Goal: Task Accomplishment & Management: Manage account settings

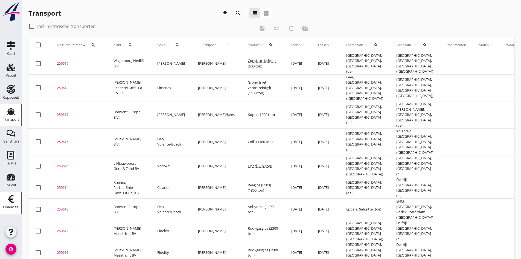
click at [10, 198] on use at bounding box center [10, 199] width 5 height 8
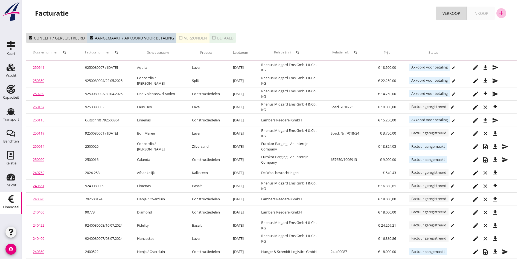
click at [501, 11] on icon "add" at bounding box center [501, 13] width 7 height 7
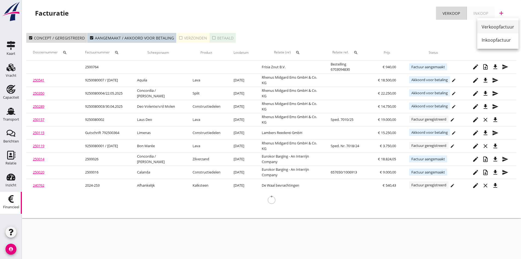
click at [492, 25] on div "Verkoopfactuur" at bounding box center [498, 27] width 33 height 7
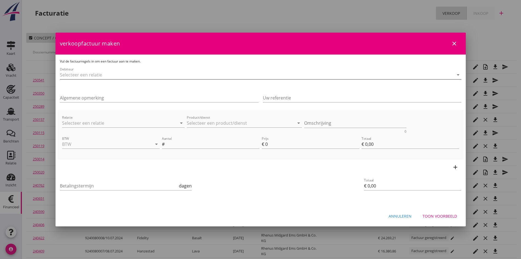
click at [110, 72] on input "Debiteur" at bounding box center [253, 74] width 386 height 9
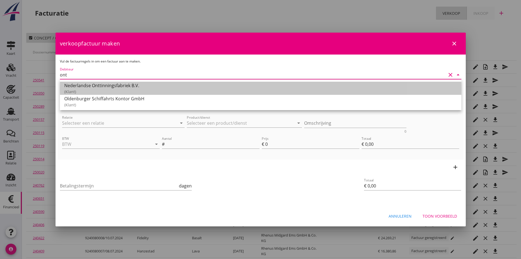
click at [96, 86] on div "Nederlandse Onttinningsfabriek B.V." at bounding box center [260, 85] width 393 height 7
type input "Nederlandse Onttinningsfabriek B.V."
type input "14"
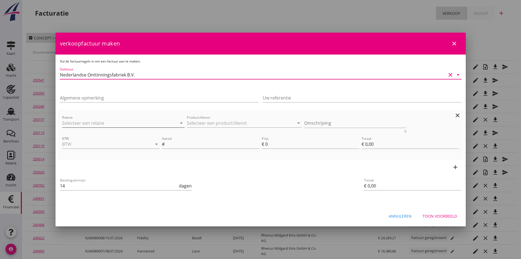
type input "Nederlandse Onttinningsfabriek B.V."
click at [74, 123] on input "Relatie" at bounding box center [116, 122] width 108 height 9
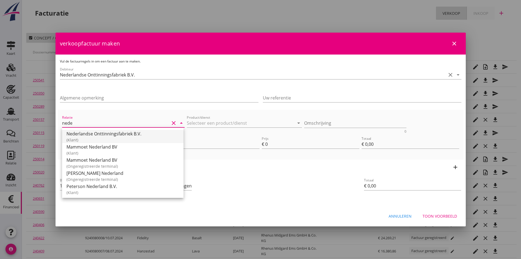
click at [91, 135] on div "Nederlandse Onttinningsfabriek B.V." at bounding box center [122, 133] width 113 height 7
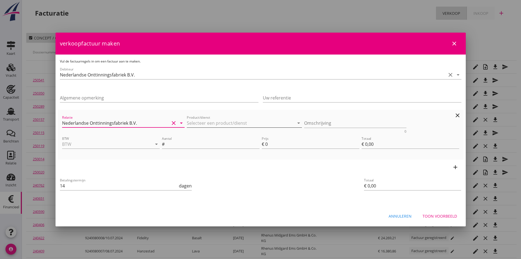
type input "Nederlandse Onttinningsfabriek B.V."
click at [202, 123] on input "Product/dienst" at bounding box center [241, 122] width 108 height 9
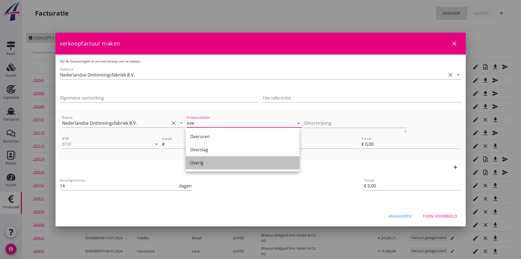
click at [200, 162] on div "Overig" at bounding box center [242, 162] width 105 height 7
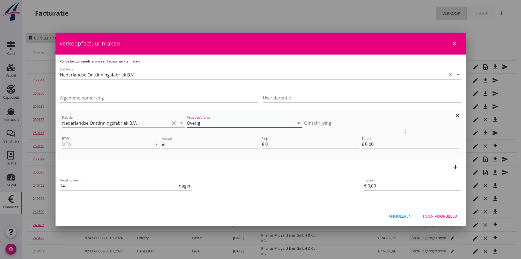
type input "Overig"
click at [310, 122] on textarea "Omschrijving" at bounding box center [355, 122] width 102 height 9
type textarea "ijken m/s Deo Volente [DATE]"
click at [87, 144] on input "BTW" at bounding box center [103, 144] width 82 height 9
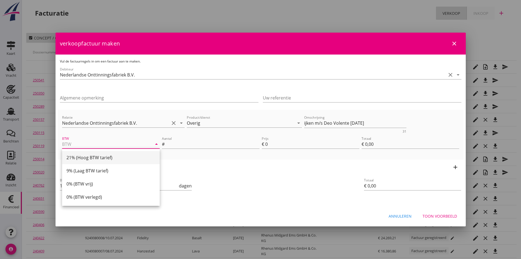
click at [91, 157] on div "21% (Hoog BTW tarief)" at bounding box center [110, 157] width 89 height 7
type input "21% (Hoog BTW tarief)"
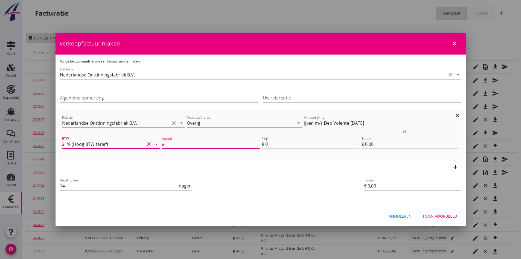
click at [182, 143] on input "Aantal" at bounding box center [213, 144] width 94 height 9
type input "1"
type input "€ 1,00"
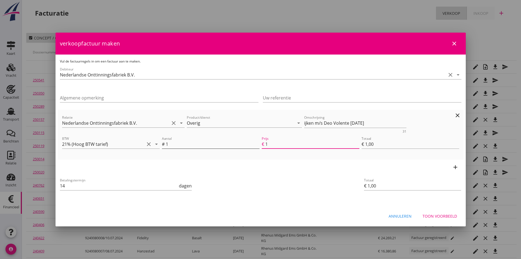
type input "16"
type input "€ 16,00"
type input "165"
type input "€ 165,00"
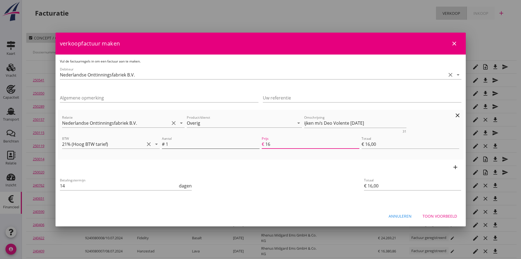
type input "€ 165,00"
type input "165"
drag, startPoint x: 435, startPoint y: 214, endPoint x: 425, endPoint y: 213, distance: 9.7
click at [435, 214] on div "Toon voorbeeld" at bounding box center [440, 216] width 34 height 6
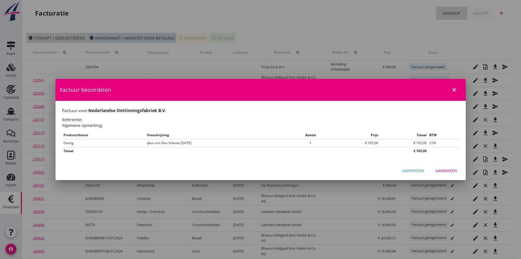
click at [439, 168] on div "Aanmaken" at bounding box center [447, 170] width 22 height 6
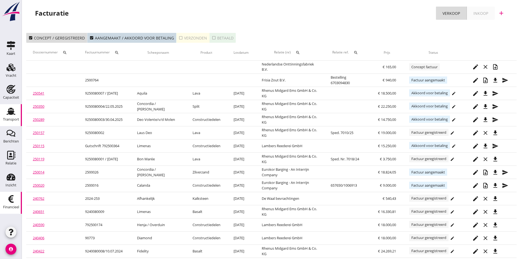
click at [13, 111] on use at bounding box center [11, 111] width 9 height 7
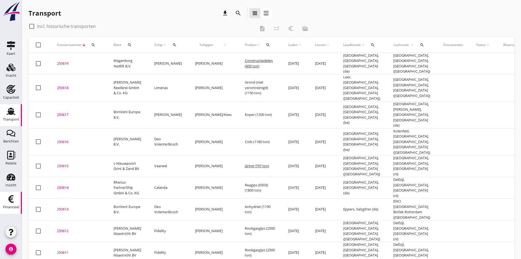
click at [14, 194] on icon "Financieel" at bounding box center [11, 198] width 9 height 9
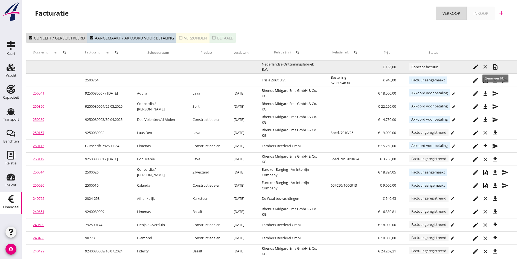
click at [495, 66] on icon "note_add" at bounding box center [495, 66] width 7 height 7
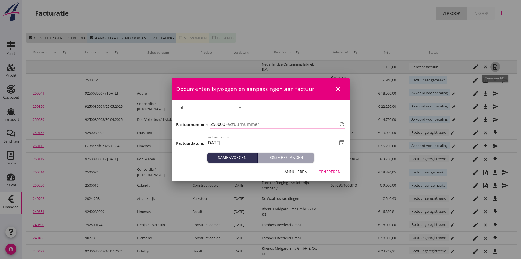
type input "766"
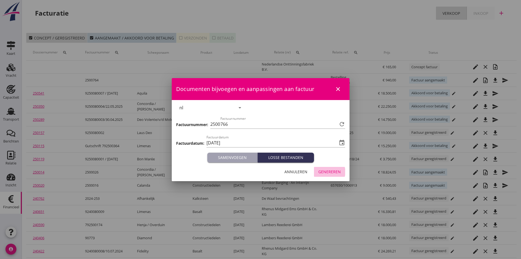
click at [321, 169] on div "Genereren" at bounding box center [330, 172] width 22 height 6
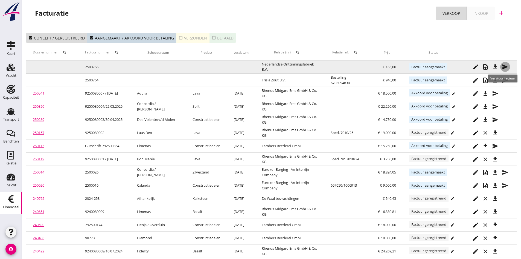
click at [504, 66] on icon "send" at bounding box center [505, 66] width 7 height 7
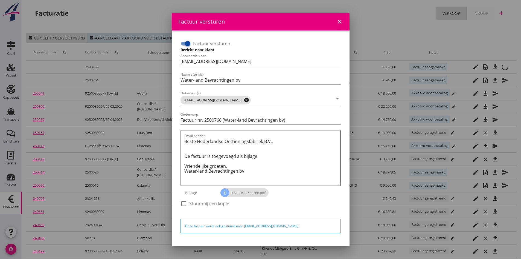
click at [244, 99] on icon "cancel" at bounding box center [246, 99] width 5 height 5
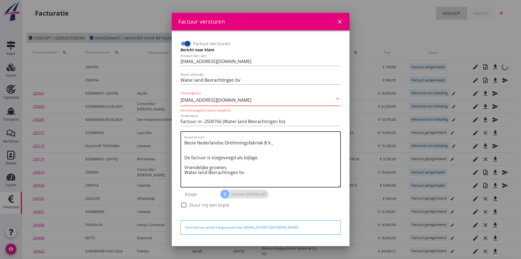
type input "[EMAIL_ADDRESS][DOMAIN_NAME]"
click at [302, 165] on textarea "Beste Nederlandse Onttinningsfabriek B.V., De factuur is toegevoegd als bijlage…" at bounding box center [262, 162] width 156 height 48
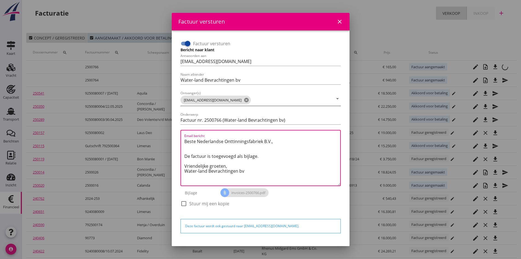
scroll to position [16, 0]
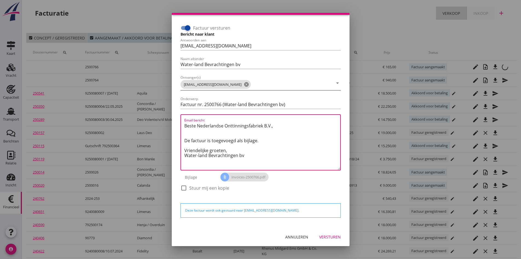
click at [320, 234] on div "Versturen" at bounding box center [330, 237] width 22 height 6
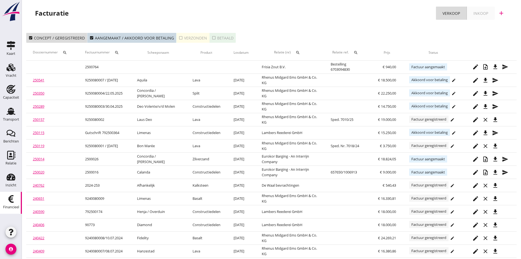
click at [187, 37] on div "check_box_outline_blank Verzonden" at bounding box center [193, 38] width 28 height 6
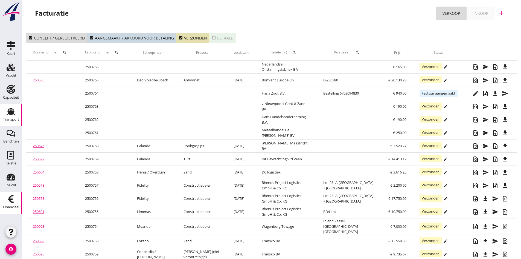
click at [11, 112] on use at bounding box center [11, 111] width 9 height 7
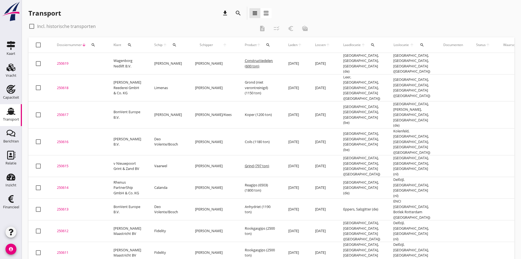
click at [172, 46] on icon "search" at bounding box center [174, 45] width 4 height 4
click at [176, 60] on input "Zoek op (scheeps)naam" at bounding box center [195, 60] width 57 height 9
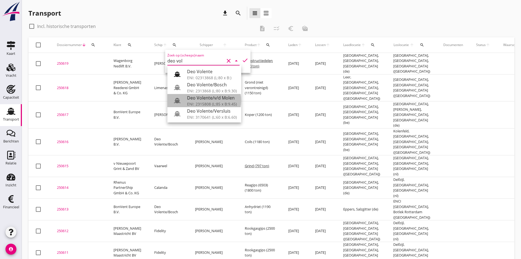
click at [197, 99] on div "Deo Volente/v/d Molen" at bounding box center [212, 97] width 50 height 7
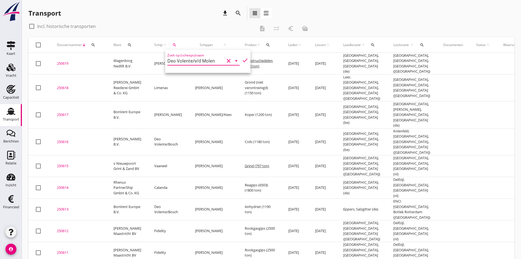
click at [242, 60] on icon "check" at bounding box center [245, 60] width 7 height 7
type input "Deo Volente/v/d Molen"
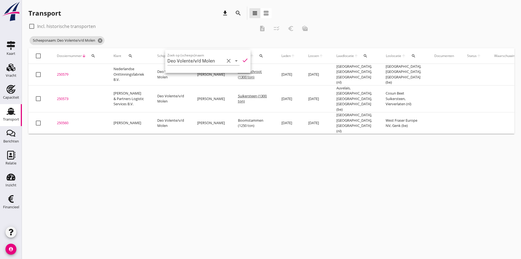
click at [63, 73] on div "250579" at bounding box center [79, 74] width 44 height 5
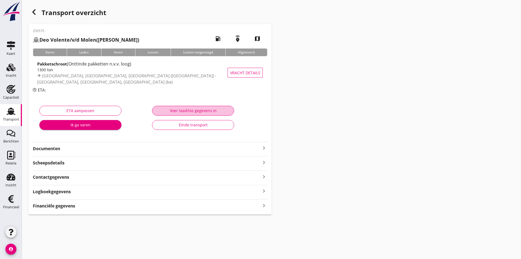
click at [188, 110] on div "Voer laad/los gegevens in" at bounding box center [193, 111] width 73 height 6
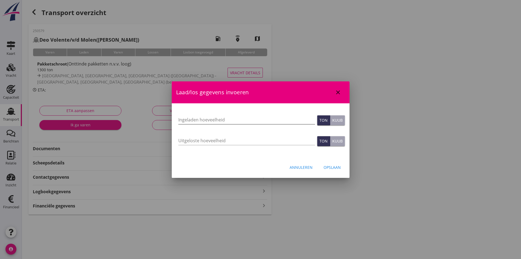
click at [197, 119] on input "Ingeladen hoeveelheid" at bounding box center [246, 119] width 137 height 9
type input "1303"
type input "1303.388"
click at [332, 165] on div "Opslaan" at bounding box center [332, 167] width 17 height 6
type input "0"
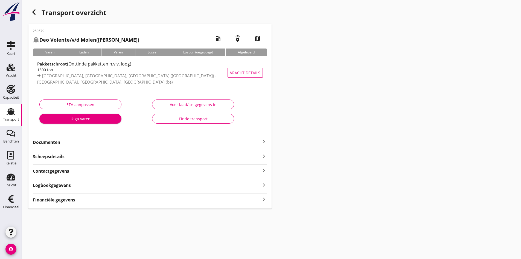
click at [12, 112] on use at bounding box center [11, 111] width 9 height 7
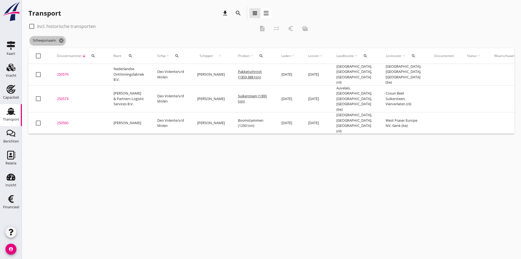
click at [62, 40] on icon "cancel" at bounding box center [61, 40] width 5 height 5
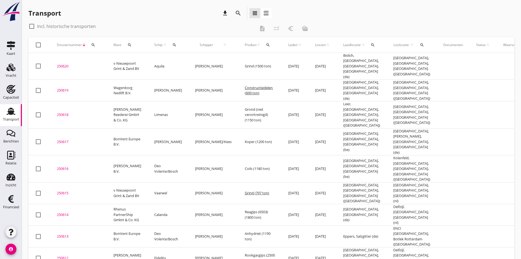
click at [63, 63] on div "250620" at bounding box center [79, 65] width 44 height 5
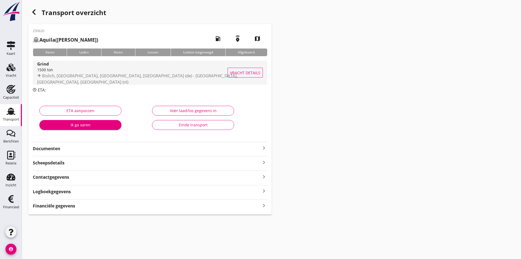
click at [58, 71] on div "1500 ton" at bounding box center [137, 70] width 201 height 6
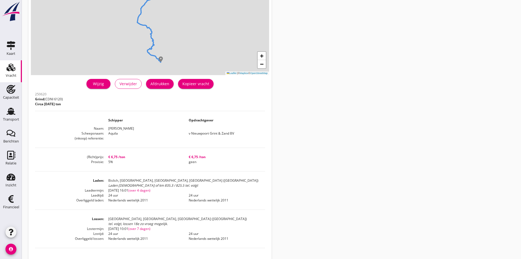
scroll to position [103, 0]
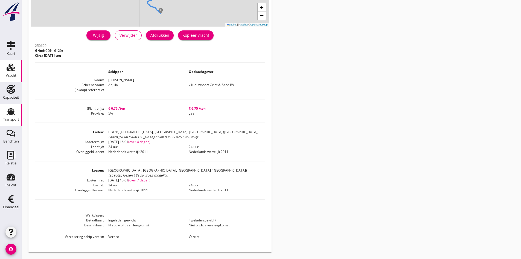
click at [9, 111] on use at bounding box center [11, 111] width 9 height 7
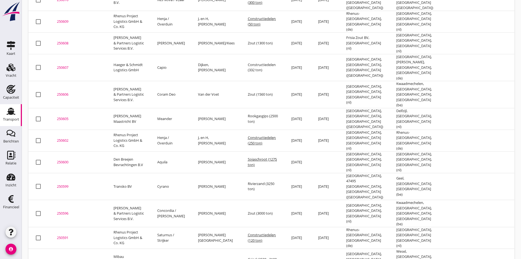
scroll to position [390, 0]
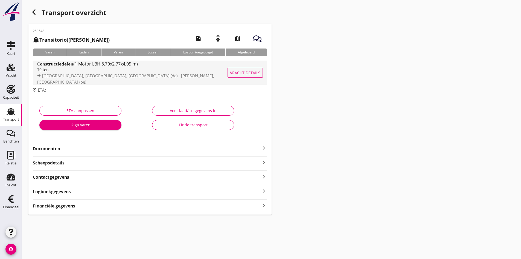
click at [54, 67] on div "Constructiedelen (1 Motor LBH 8,70x2,77x4,05 m)" at bounding box center [134, 63] width 195 height 6
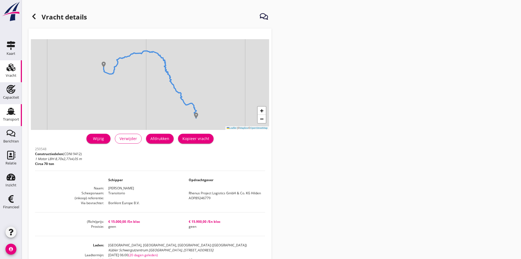
click at [11, 112] on use at bounding box center [11, 111] width 9 height 7
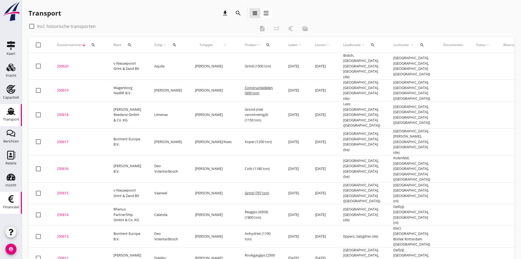
click at [12, 201] on icon "Financieel" at bounding box center [11, 198] width 9 height 9
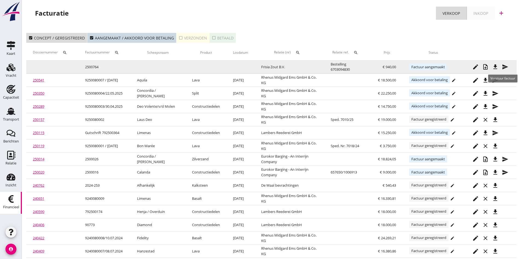
click at [505, 66] on icon "send" at bounding box center [505, 66] width 7 height 7
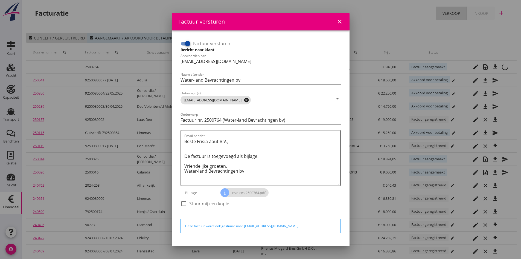
click at [244, 100] on icon "cancel" at bounding box center [246, 99] width 5 height 5
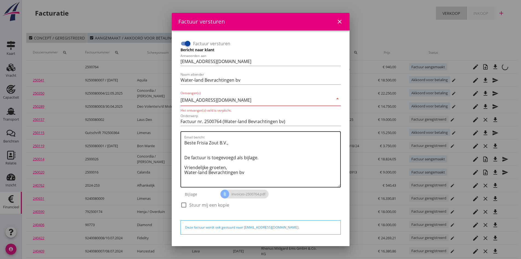
type input "[EMAIL_ADDRESS][DOMAIN_NAME]"
click at [301, 141] on textarea "Beste Frisia Zout B.V., De factuur is toegevoegd als bijlage. Vriendelijke groe…" at bounding box center [262, 162] width 156 height 48
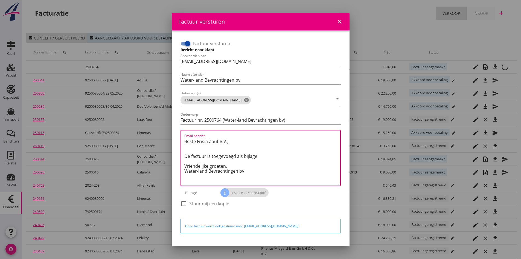
scroll to position [16, 0]
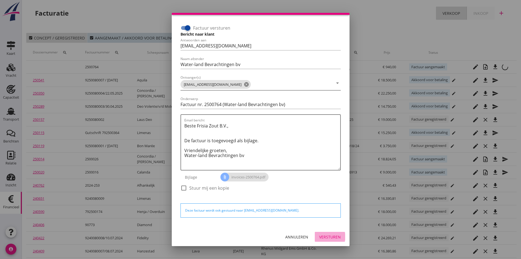
click at [319, 235] on div "Versturen" at bounding box center [330, 237] width 22 height 6
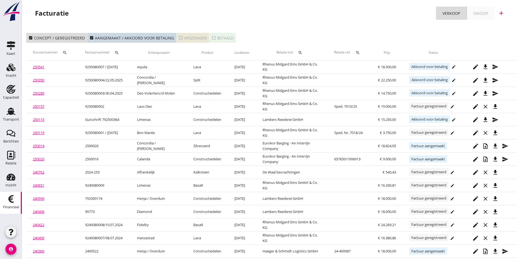
click at [183, 39] on div "check_box_outline_blank Verzonden" at bounding box center [193, 38] width 28 height 6
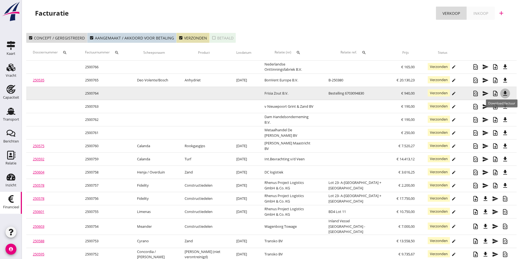
click at [505, 93] on icon "file_download" at bounding box center [505, 93] width 7 height 7
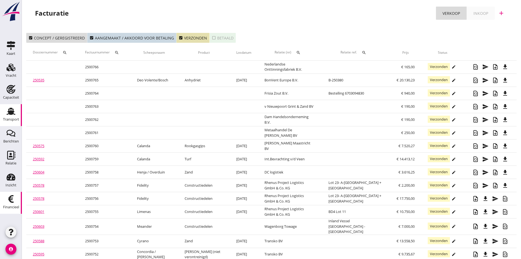
click at [12, 113] on use at bounding box center [11, 111] width 9 height 7
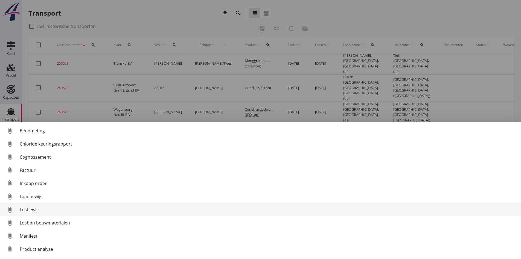
click at [33, 209] on div "Losbewijs" at bounding box center [268, 209] width 497 height 7
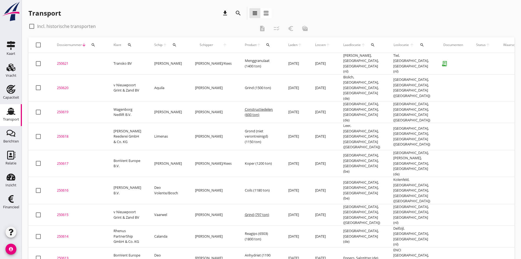
click at [65, 61] on div "250621" at bounding box center [79, 63] width 44 height 5
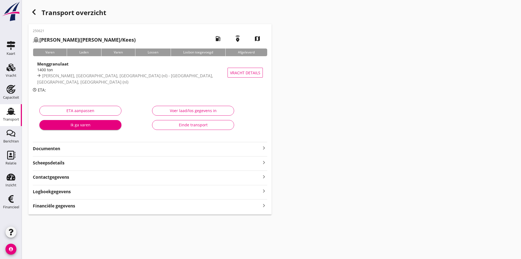
drag, startPoint x: 56, startPoint y: 74, endPoint x: 36, endPoint y: 85, distance: 22.5
click at [56, 73] on div "1400 ton" at bounding box center [136, 70] width 199 height 6
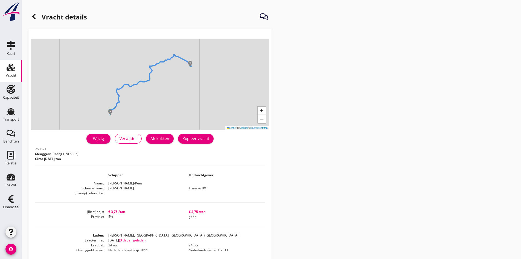
click at [34, 15] on use at bounding box center [33, 16] width 3 height 5
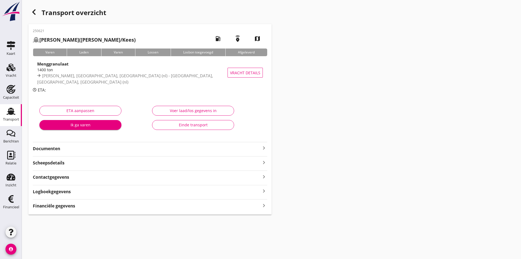
click at [262, 205] on icon "keyboard_arrow_right" at bounding box center [264, 204] width 7 height 7
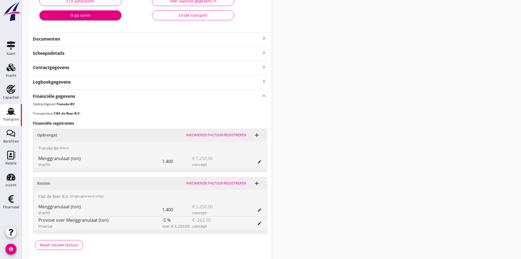
scroll to position [130, 0]
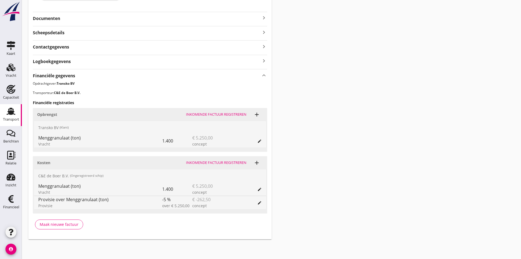
click at [211, 161] on div "Inkomende factuur registreren" at bounding box center [216, 162] width 60 height 5
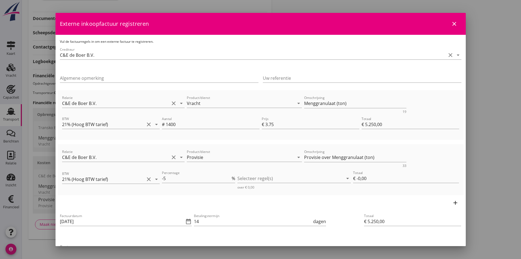
click at [451, 24] on icon "close" at bounding box center [454, 24] width 7 height 7
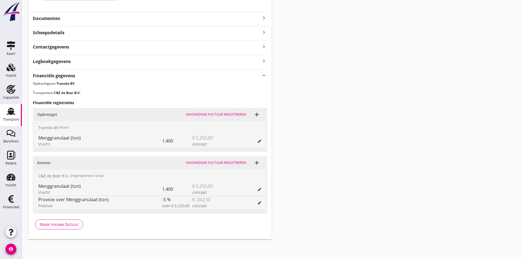
scroll to position [21, 0]
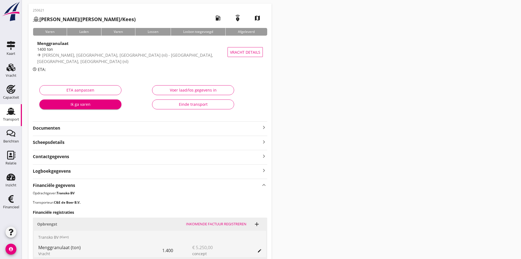
click at [187, 88] on div "Voer laad/los gegevens in" at bounding box center [193, 90] width 73 height 6
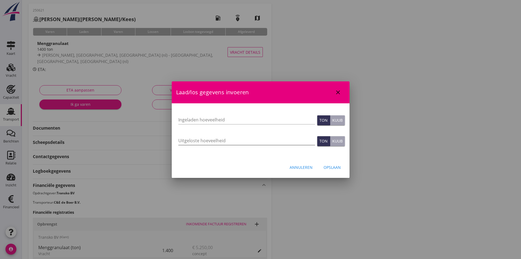
click at [188, 139] on input "Uitgeloste hoeveelheid" at bounding box center [246, 140] width 137 height 9
type input "1404"
type input "1404.772"
click at [337, 167] on div "Opslaan" at bounding box center [332, 167] width 17 height 6
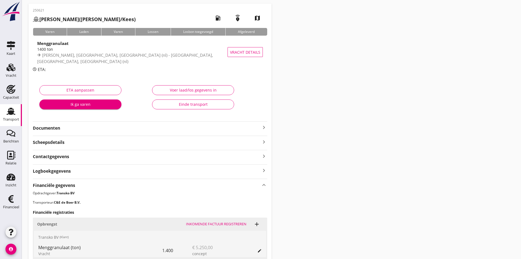
scroll to position [0, 0]
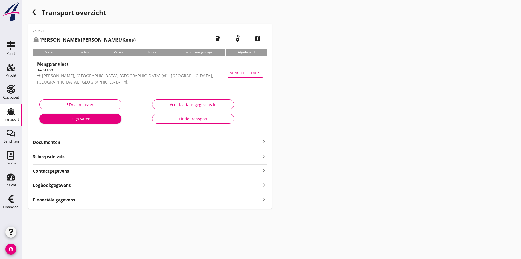
click at [265, 198] on icon "keyboard_arrow_right" at bounding box center [264, 198] width 7 height 7
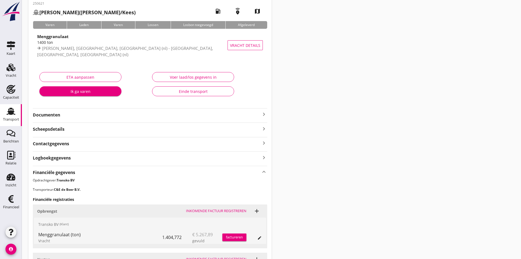
scroll to position [109, 0]
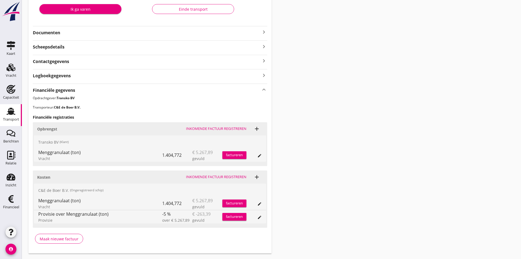
click at [218, 176] on div "Inkomende factuur registreren" at bounding box center [216, 176] width 60 height 5
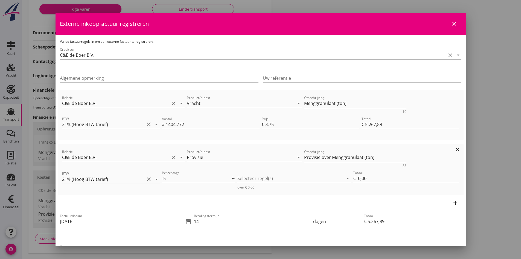
click at [250, 180] on div at bounding box center [291, 178] width 106 height 9
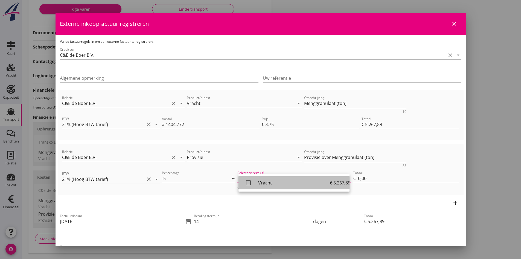
click at [248, 183] on icon "check_box_outline_blank" at bounding box center [248, 182] width 11 height 11
type input "€ -263,39"
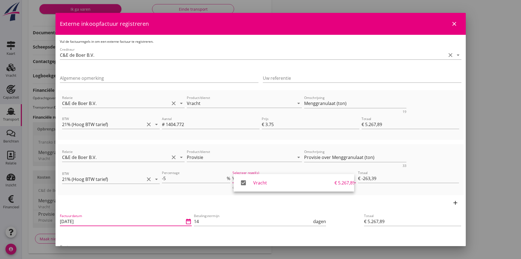
click at [87, 220] on input "[DATE]" at bounding box center [122, 221] width 125 height 9
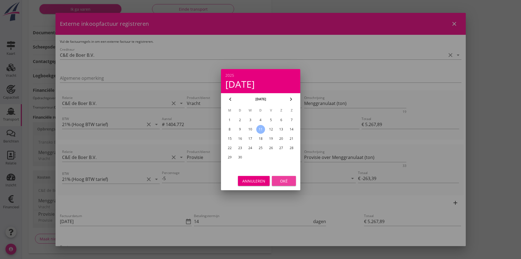
drag, startPoint x: 289, startPoint y: 178, endPoint x: 284, endPoint y: 184, distance: 7.4
click at [289, 179] on div "Oké" at bounding box center [283, 181] width 15 height 6
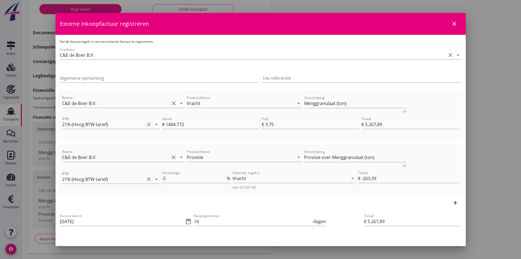
scroll to position [27, 0]
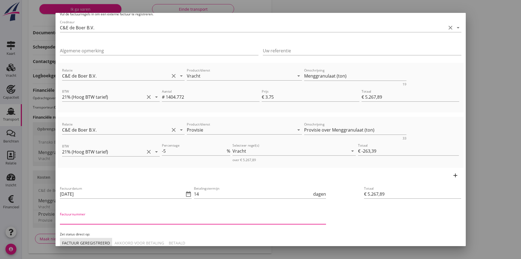
click at [98, 218] on input "Factuurnummer" at bounding box center [193, 219] width 266 height 9
type input "202554"
click at [145, 241] on div "Akkoord voor betaling" at bounding box center [140, 243] width 50 height 6
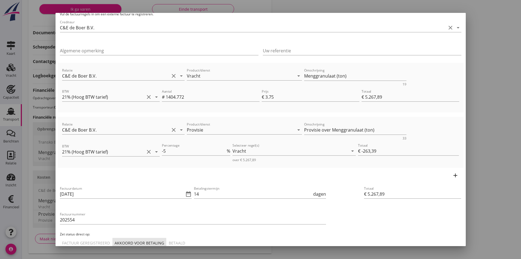
scroll to position [60, 0]
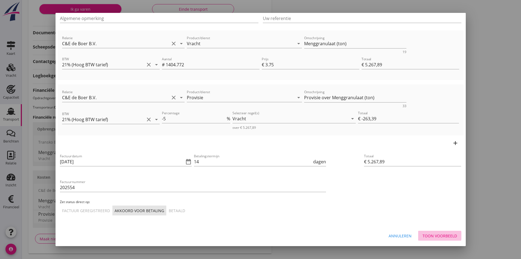
click at [426, 236] on div "Toon voorbeeld" at bounding box center [440, 236] width 34 height 6
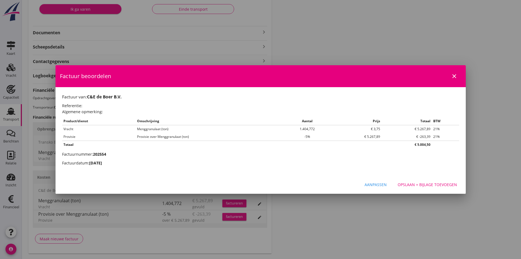
scroll to position [0, 0]
click at [413, 184] on div "Opslaan + bijlage toevoegen" at bounding box center [427, 184] width 59 height 6
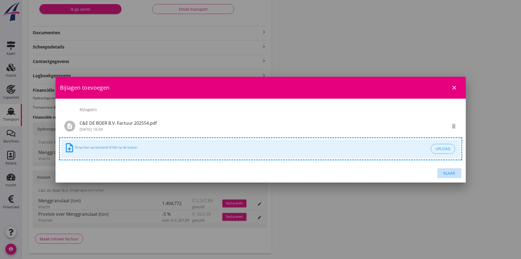
click at [448, 171] on div "Klaar" at bounding box center [449, 173] width 15 height 6
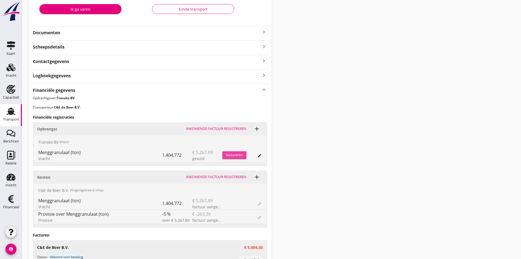
click at [233, 154] on div "factureren" at bounding box center [234, 154] width 24 height 5
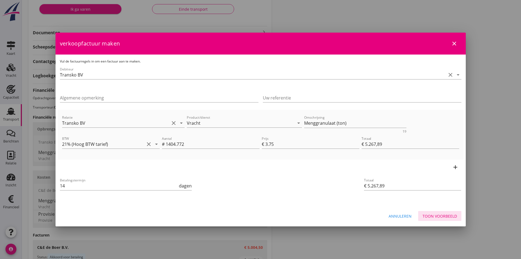
click at [429, 214] on div "Toon voorbeeld" at bounding box center [440, 216] width 34 height 6
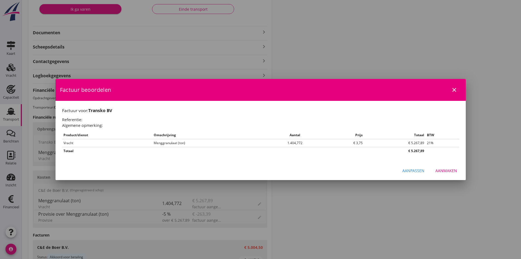
click at [438, 169] on div "Aanmaken" at bounding box center [447, 170] width 22 height 6
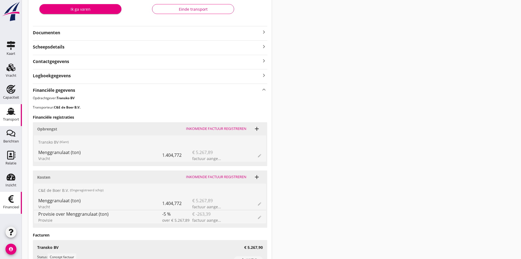
click at [11, 199] on icon "Financieel" at bounding box center [11, 198] width 9 height 9
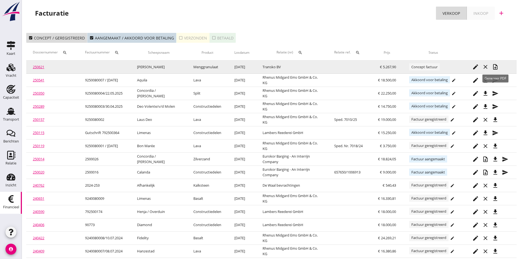
click at [495, 66] on icon "note_add" at bounding box center [495, 66] width 7 height 7
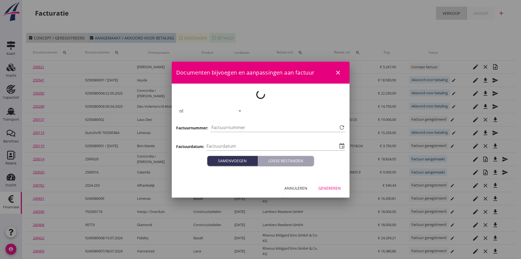
type input "[DATE]"
type input "767"
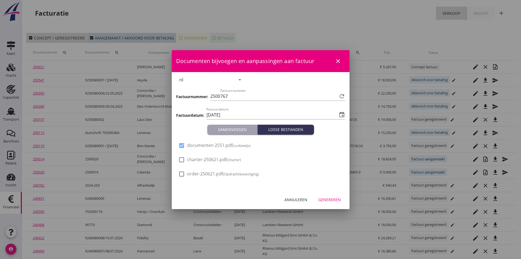
click at [327, 199] on div "Genereren" at bounding box center [330, 199] width 22 height 6
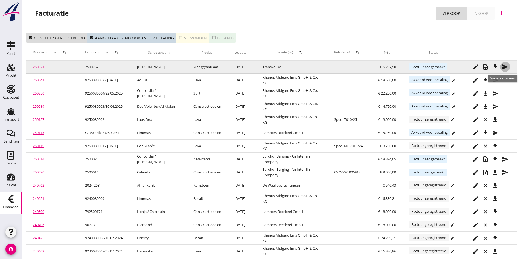
click at [505, 65] on icon "send" at bounding box center [505, 66] width 7 height 7
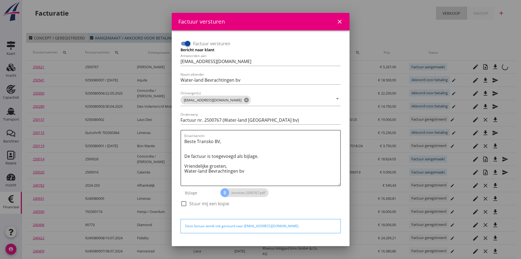
scroll to position [16, 0]
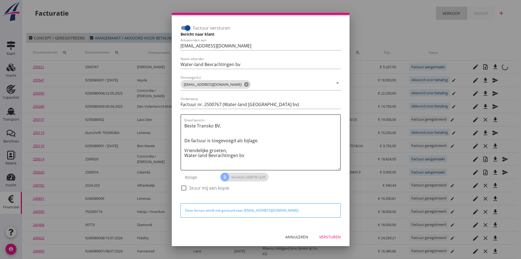
click at [321, 236] on div "Versturen" at bounding box center [330, 237] width 22 height 6
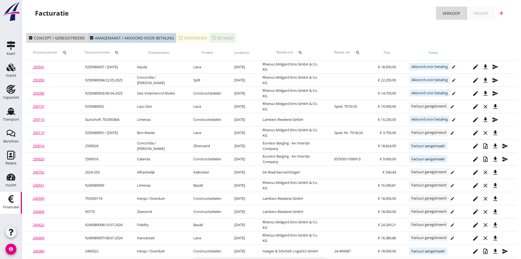
click at [187, 37] on div "check_box_outline_blank Verzonden" at bounding box center [193, 38] width 28 height 6
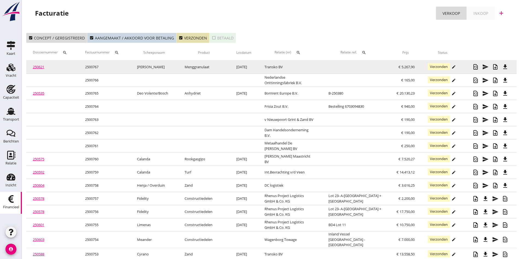
click at [39, 66] on link "250621" at bounding box center [38, 66] width 11 height 5
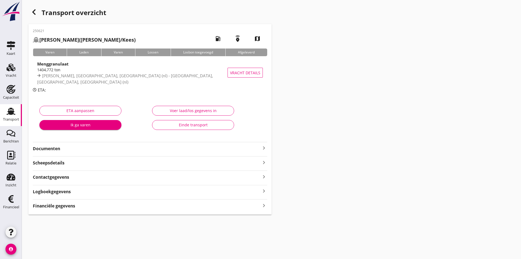
click at [141, 149] on strong "Documenten" at bounding box center [147, 148] width 228 height 6
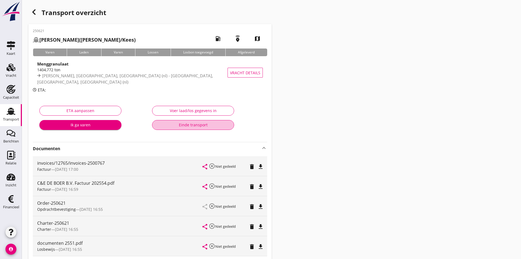
click at [189, 125] on div "Einde transport" at bounding box center [193, 125] width 73 height 6
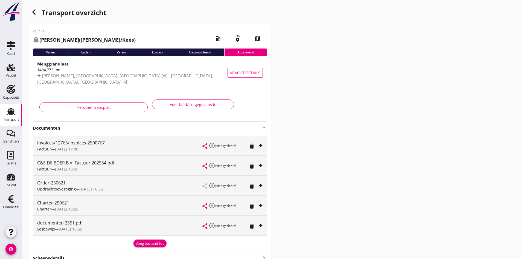
click at [10, 112] on use at bounding box center [11, 111] width 9 height 7
